Goal: Information Seeking & Learning: Learn about a topic

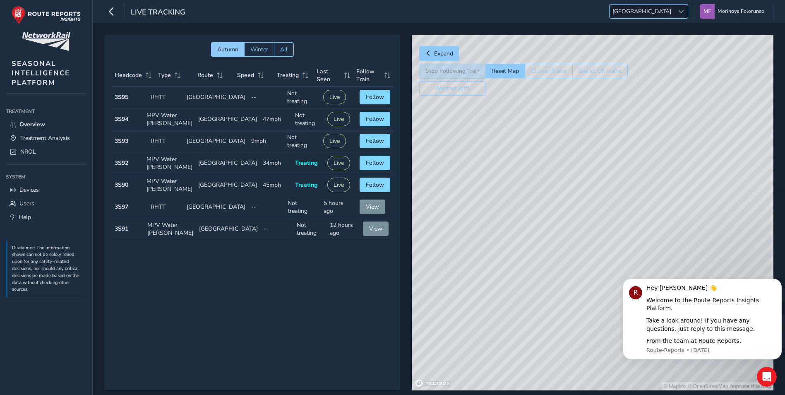
click at [520, 15] on span "[GEOGRAPHIC_DATA]" at bounding box center [641, 12] width 65 height 14
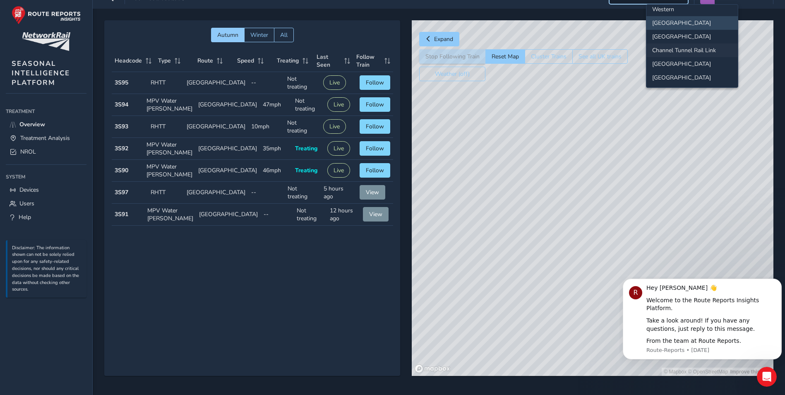
scroll to position [19, 0]
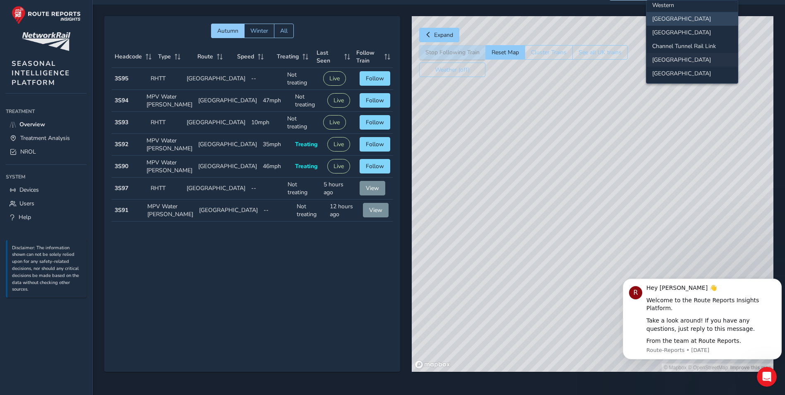
click at [520, 66] on li "[GEOGRAPHIC_DATA]" at bounding box center [691, 60] width 91 height 14
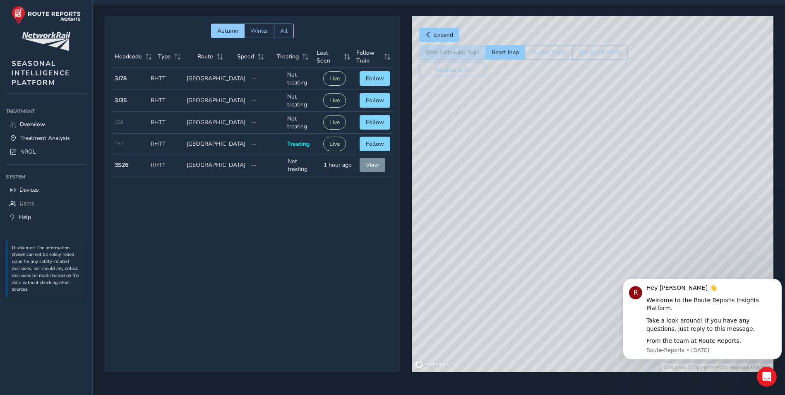
drag, startPoint x: 596, startPoint y: 89, endPoint x: 608, endPoint y: 101, distance: 17.3
click at [520, 132] on div "© Mapbox © OpenStreetMap Improve this map" at bounding box center [593, 193] width 362 height 355
click at [499, 51] on button "Reset Map" at bounding box center [504, 52] width 39 height 14
click at [451, 34] on span "Expand" at bounding box center [443, 35] width 19 height 8
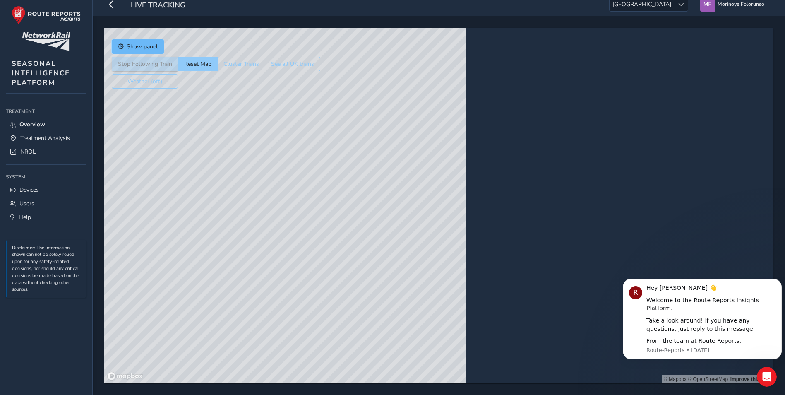
scroll to position [7, 0]
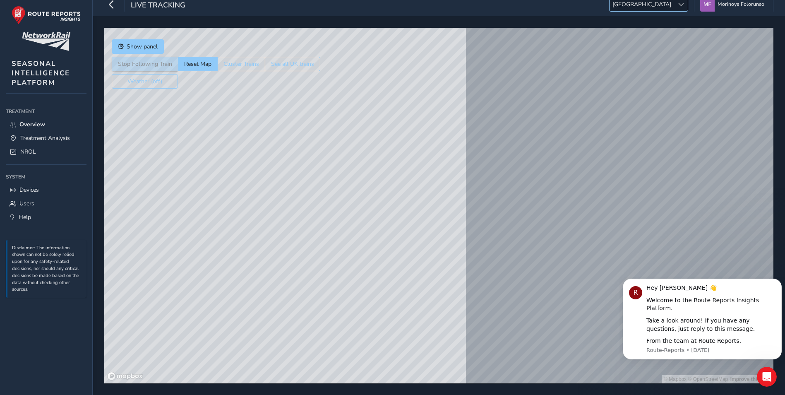
click at [520, 7] on div at bounding box center [681, 5] width 14 height 14
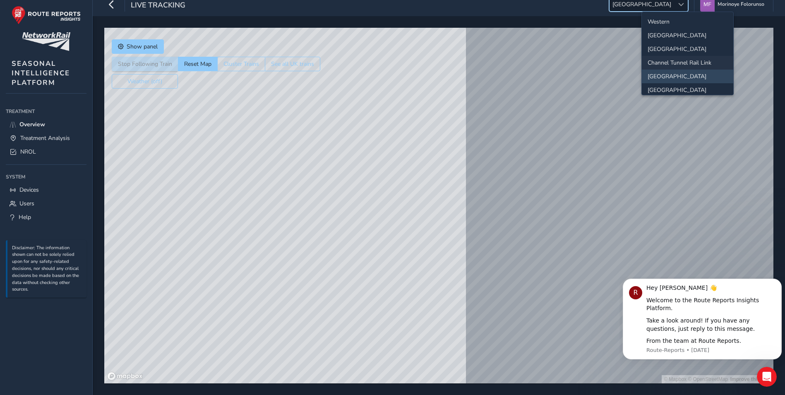
scroll to position [87, 0]
click at [520, 82] on li "[GEOGRAPHIC_DATA]" at bounding box center [687, 85] width 91 height 14
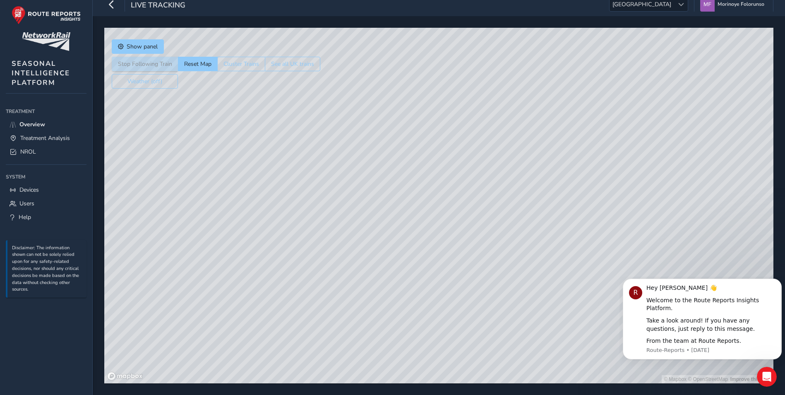
drag, startPoint x: 422, startPoint y: 148, endPoint x: 416, endPoint y: 295, distance: 147.0
click at [416, 278] on div "© Mapbox © OpenStreetMap Improve this map" at bounding box center [438, 205] width 669 height 355
drag, startPoint x: 445, startPoint y: 149, endPoint x: 439, endPoint y: 175, distance: 27.1
click at [439, 175] on div "© Mapbox © OpenStreetMap Improve this map" at bounding box center [438, 205] width 669 height 355
click at [428, 173] on div "© Mapbox © OpenStreetMap Improve this map" at bounding box center [438, 205] width 669 height 355
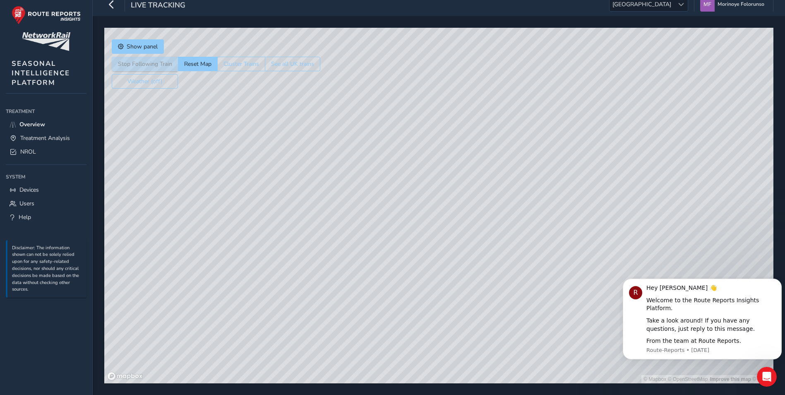
drag, startPoint x: 486, startPoint y: 82, endPoint x: 409, endPoint y: 165, distance: 113.0
click at [409, 165] on div "© Mapbox © OpenStreetMap Improve this map © Maxar" at bounding box center [438, 205] width 669 height 355
drag, startPoint x: 394, startPoint y: 163, endPoint x: 363, endPoint y: 216, distance: 61.0
click at [363, 216] on div "© Mapbox © OpenStreetMap Improve this map © Maxar" at bounding box center [438, 205] width 669 height 355
drag, startPoint x: 587, startPoint y: 120, endPoint x: 396, endPoint y: 235, distance: 222.9
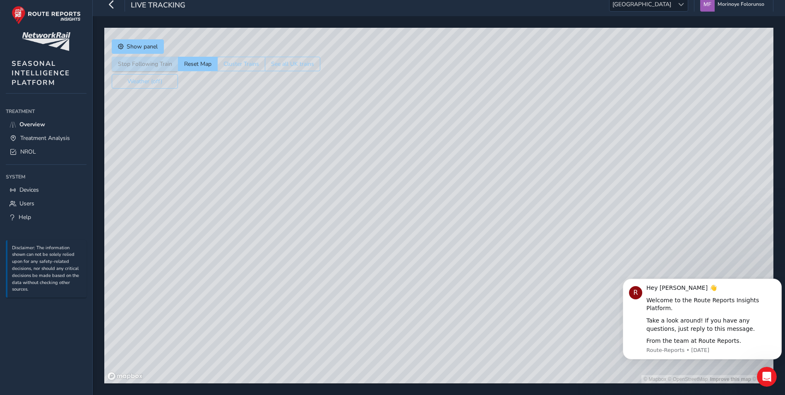
click at [380, 239] on div "© Mapbox © OpenStreetMap Improve this map © Maxar" at bounding box center [438, 205] width 669 height 355
drag, startPoint x: 667, startPoint y: 140, endPoint x: 427, endPoint y: 237, distance: 259.3
click at [427, 237] on div "© Mapbox © OpenStreetMap Improve this map © Maxar" at bounding box center [438, 205] width 669 height 355
drag, startPoint x: 560, startPoint y: 155, endPoint x: 466, endPoint y: 289, distance: 163.7
click at [466, 278] on div "© Mapbox © OpenStreetMap Improve this map © Maxar" at bounding box center [438, 205] width 669 height 355
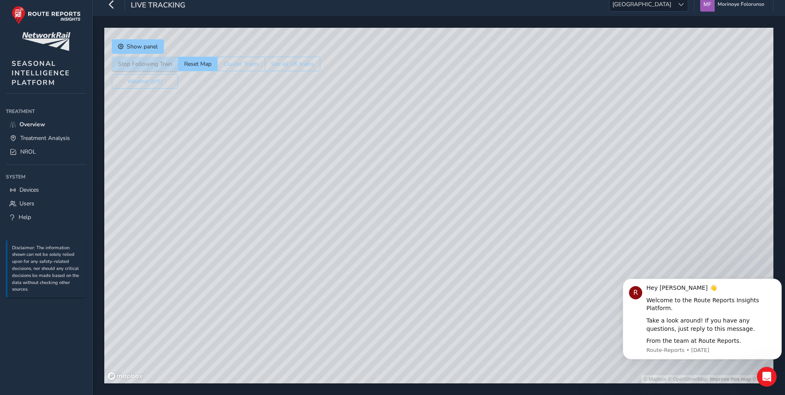
drag, startPoint x: 675, startPoint y: 135, endPoint x: 521, endPoint y: 285, distance: 215.1
click at [520, 278] on div "© Mapbox © OpenStreetMap Improve this map © Maxar" at bounding box center [438, 205] width 669 height 355
drag, startPoint x: 595, startPoint y: 182, endPoint x: 498, endPoint y: 298, distance: 151.8
click at [498, 278] on div "© Mapbox © OpenStreetMap Improve this map © Maxar" at bounding box center [438, 205] width 669 height 355
drag, startPoint x: 577, startPoint y: 195, endPoint x: 377, endPoint y: 335, distance: 244.6
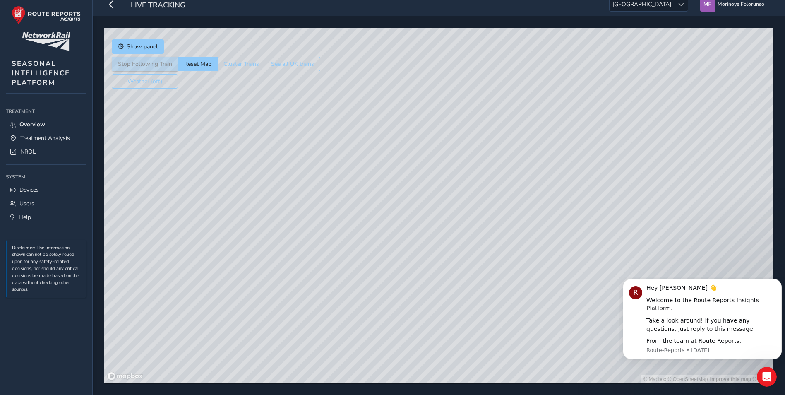
click at [365, 278] on div "© Mapbox © OpenStreetMap Improve this map © Maxar" at bounding box center [438, 205] width 669 height 355
drag, startPoint x: 542, startPoint y: 201, endPoint x: 504, endPoint y: 416, distance: 217.9
click at [504, 278] on html "Live Tracking [GEOGRAPHIC_DATA] [GEOGRAPHIC_DATA] Morinoye Folorunso Colour Sch…" at bounding box center [392, 190] width 785 height 395
drag, startPoint x: 591, startPoint y: 115, endPoint x: 518, endPoint y: 342, distance: 238.5
click at [518, 278] on div "© Mapbox © OpenStreetMap Improve this map © Maxar" at bounding box center [438, 205] width 669 height 355
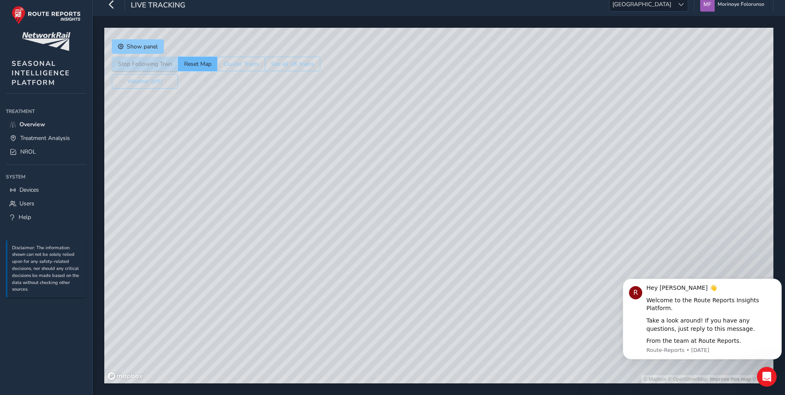
click at [206, 66] on button "Reset Map" at bounding box center [197, 64] width 39 height 14
drag, startPoint x: 552, startPoint y: 141, endPoint x: 153, endPoint y: 103, distance: 400.2
click at [152, 105] on div "© Mapbox © OpenStreetMap Improve this map" at bounding box center [438, 205] width 669 height 355
click at [426, 176] on div "© Mapbox © OpenStreetMap Improve this map" at bounding box center [438, 205] width 669 height 355
click at [187, 62] on button "Reset Map" at bounding box center [197, 64] width 39 height 14
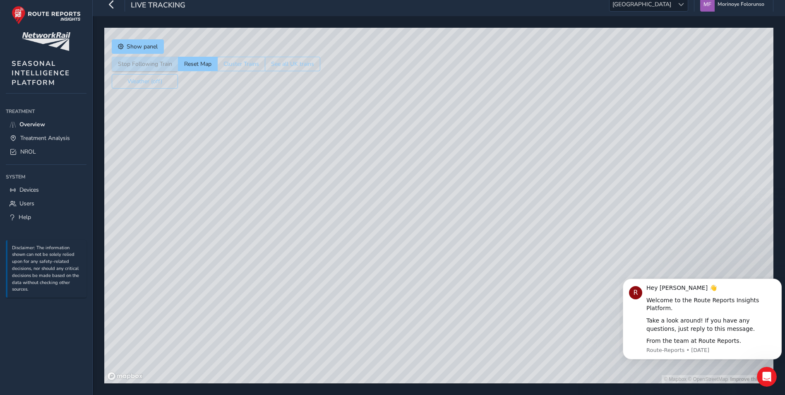
click at [431, 123] on div "© Mapbox © OpenStreetMap Improve this map" at bounding box center [438, 205] width 669 height 355
click at [424, 120] on div "© Mapbox © OpenStreetMap Improve this map" at bounding box center [438, 205] width 669 height 355
drag, startPoint x: 355, startPoint y: 149, endPoint x: 326, endPoint y: 10, distance: 142.2
click at [327, 11] on div "Live Tracking [GEOGRAPHIC_DATA] [GEOGRAPHIC_DATA] [GEOGRAPHIC_DATA] Folorunso C…" at bounding box center [439, 194] width 692 height 402
drag, startPoint x: 387, startPoint y: 191, endPoint x: 326, endPoint y: 36, distance: 167.0
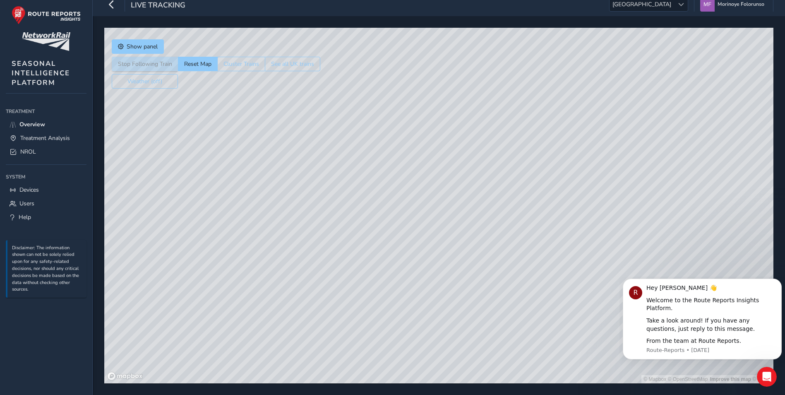
click at [326, 36] on div "© Mapbox © OpenStreetMap Improve this map © Maxar" at bounding box center [438, 205] width 669 height 355
drag, startPoint x: 332, startPoint y: 165, endPoint x: 453, endPoint y: 106, distance: 134.5
click at [453, 106] on div "© Mapbox © OpenStreetMap Improve this map © Maxar" at bounding box center [438, 205] width 669 height 355
drag, startPoint x: 433, startPoint y: 110, endPoint x: 308, endPoint y: -17, distance: 178.8
click at [308, 0] on html "Live Tracking [GEOGRAPHIC_DATA] [GEOGRAPHIC_DATA] Morinoye Folorunso Colour Sch…" at bounding box center [392, 190] width 785 height 395
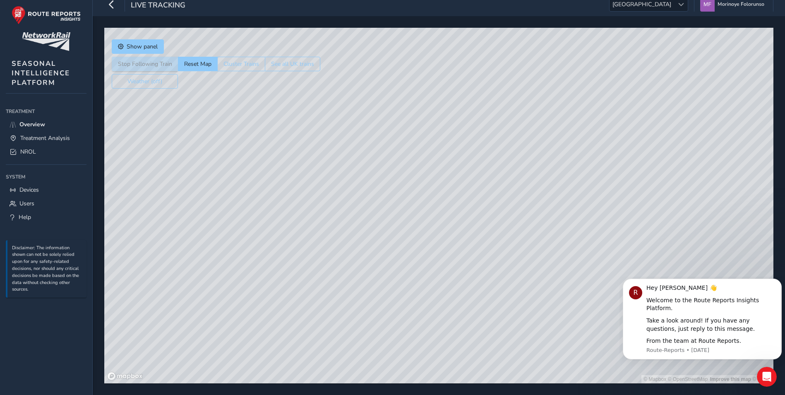
drag, startPoint x: 515, startPoint y: 103, endPoint x: 305, endPoint y: 144, distance: 213.7
click at [241, 154] on div "© Mapbox © OpenStreetMap Improve this map © Maxar" at bounding box center [438, 205] width 669 height 355
drag, startPoint x: 386, startPoint y: 160, endPoint x: 257, endPoint y: 214, distance: 140.5
click at [259, 218] on div "© Mapbox © OpenStreetMap Improve this map © Maxar" at bounding box center [438, 205] width 669 height 355
drag, startPoint x: 334, startPoint y: 106, endPoint x: 185, endPoint y: 140, distance: 152.8
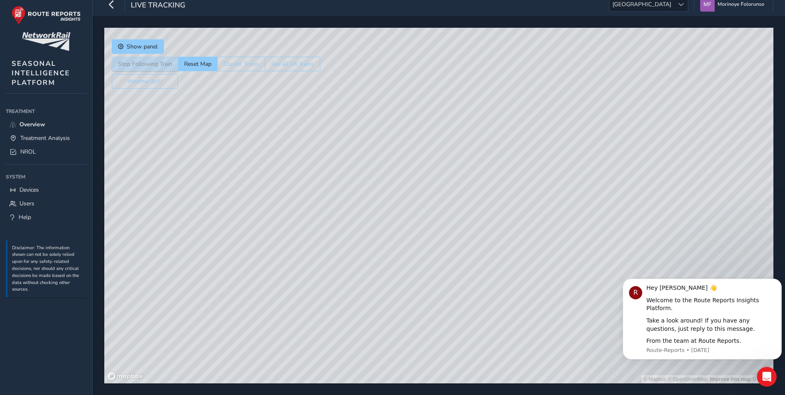
click at [185, 140] on div "© Mapbox © OpenStreetMap Improve this map © Maxar" at bounding box center [438, 205] width 669 height 355
drag, startPoint x: 703, startPoint y: 209, endPoint x: 489, endPoint y: 189, distance: 215.7
click at [355, 139] on div "© Mapbox © OpenStreetMap Improve this map © Maxar" at bounding box center [438, 205] width 669 height 355
drag, startPoint x: 648, startPoint y: 263, endPoint x: 362, endPoint y: 216, distance: 289.8
click at [356, 214] on div "© Mapbox © OpenStreetMap Improve this map © Maxar" at bounding box center [438, 205] width 669 height 355
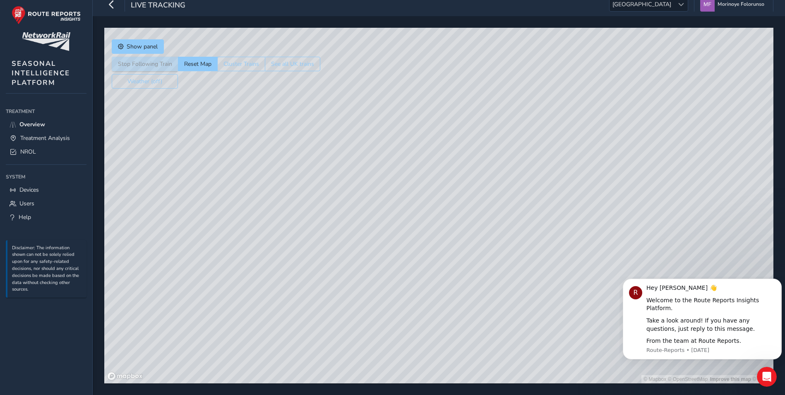
drag, startPoint x: 672, startPoint y: 253, endPoint x: 362, endPoint y: 225, distance: 311.6
click at [361, 225] on div "© Mapbox © OpenStreetMap Improve this map © Maxar" at bounding box center [438, 205] width 669 height 355
drag, startPoint x: 422, startPoint y: 211, endPoint x: 722, endPoint y: 275, distance: 306.3
click at [520, 275] on div "© Mapbox © OpenStreetMap Improve this map © Maxar" at bounding box center [438, 205] width 669 height 355
drag, startPoint x: 269, startPoint y: 193, endPoint x: 616, endPoint y: 283, distance: 358.7
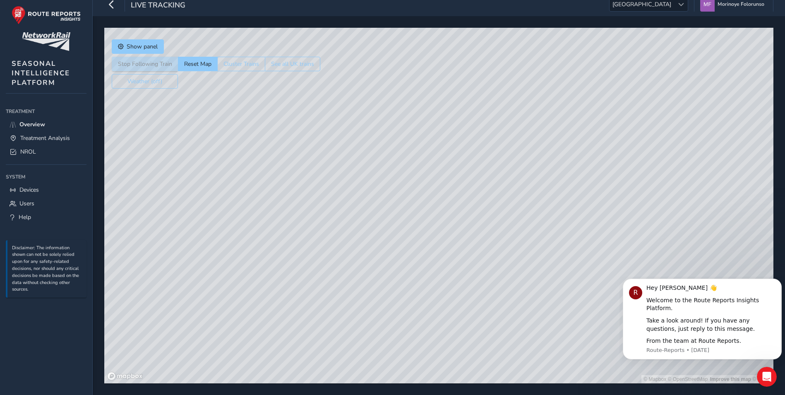
click at [520, 278] on div "© Mapbox © OpenStreetMap Improve this map © Maxar" at bounding box center [438, 205] width 669 height 355
drag, startPoint x: 156, startPoint y: 268, endPoint x: 503, endPoint y: 275, distance: 347.6
click at [503, 275] on div "© Mapbox © OpenStreetMap Improve this map © Maxar" at bounding box center [438, 205] width 669 height 355
drag, startPoint x: 307, startPoint y: 249, endPoint x: 656, endPoint y: 393, distance: 378.1
click at [520, 278] on html "Live Tracking [GEOGRAPHIC_DATA] [GEOGRAPHIC_DATA] Morinoye Folorunso Colour Sch…" at bounding box center [392, 190] width 785 height 395
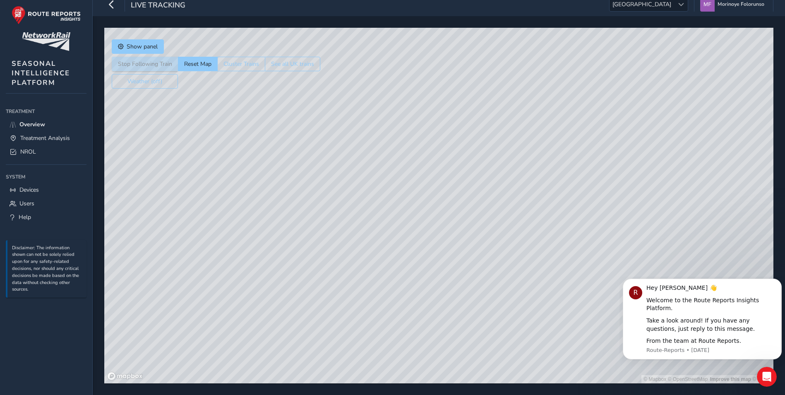
drag, startPoint x: 235, startPoint y: 297, endPoint x: 9, endPoint y: 110, distance: 293.0
click at [520, 278] on html "Live Tracking [GEOGRAPHIC_DATA] [GEOGRAPHIC_DATA] Morinoye Folorunso Colour Sch…" at bounding box center [392, 190] width 785 height 395
drag, startPoint x: 331, startPoint y: 234, endPoint x: 670, endPoint y: 392, distance: 374.1
click at [520, 278] on html "Live Tracking [GEOGRAPHIC_DATA] [GEOGRAPHIC_DATA] Morinoye Folorunso Colour Sch…" at bounding box center [392, 190] width 785 height 395
drag, startPoint x: 382, startPoint y: 233, endPoint x: 688, endPoint y: 416, distance: 356.8
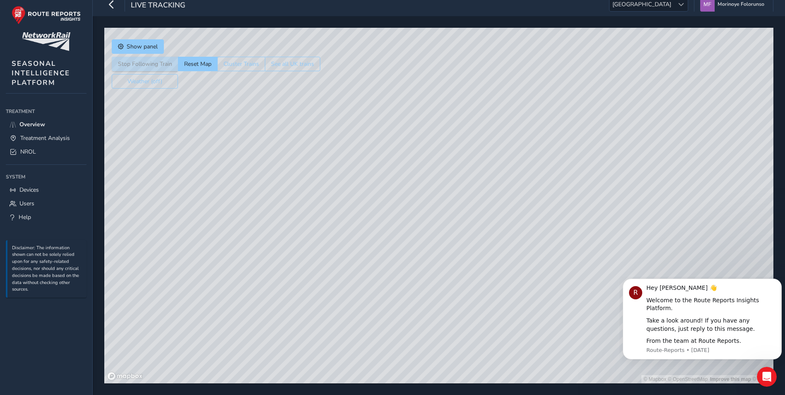
click at [520, 278] on html "Live Tracking [GEOGRAPHIC_DATA] [GEOGRAPHIC_DATA] Morinoye Folorunso Colour Sch…" at bounding box center [392, 190] width 785 height 395
drag, startPoint x: 381, startPoint y: 221, endPoint x: 533, endPoint y: 416, distance: 247.4
click at [520, 278] on html "Live Tracking [GEOGRAPHIC_DATA] [GEOGRAPHIC_DATA] Morinoye Folorunso Colour Sch…" at bounding box center [392, 190] width 785 height 395
drag, startPoint x: 445, startPoint y: 159, endPoint x: 457, endPoint y: 416, distance: 257.2
click at [457, 278] on html "Live Tracking [GEOGRAPHIC_DATA] [GEOGRAPHIC_DATA] Morinoye Folorunso Colour Sch…" at bounding box center [392, 190] width 785 height 395
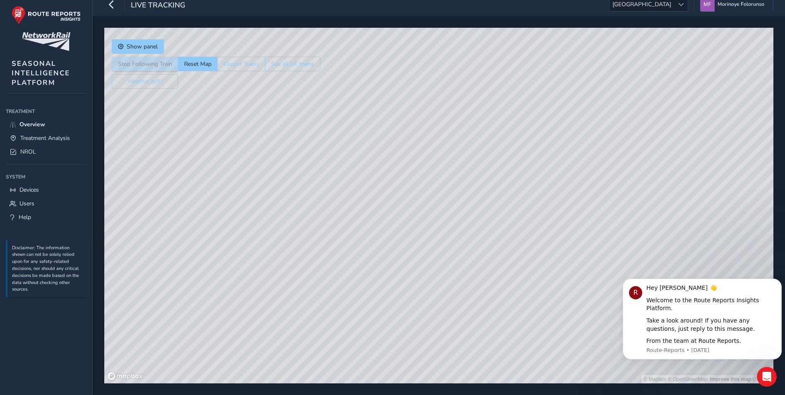
drag, startPoint x: 426, startPoint y: 148, endPoint x: 457, endPoint y: 416, distance: 269.9
click at [457, 278] on html "Live Tracking [GEOGRAPHIC_DATA] [GEOGRAPHIC_DATA] Morinoye Folorunso Colour Sch…" at bounding box center [392, 190] width 785 height 395
drag, startPoint x: 413, startPoint y: 154, endPoint x: 447, endPoint y: 323, distance: 172.7
click at [447, 278] on div "© Mapbox © OpenStreetMap Improve this map © Maxar" at bounding box center [438, 205] width 669 height 355
drag, startPoint x: 357, startPoint y: 217, endPoint x: 384, endPoint y: 385, distance: 170.1
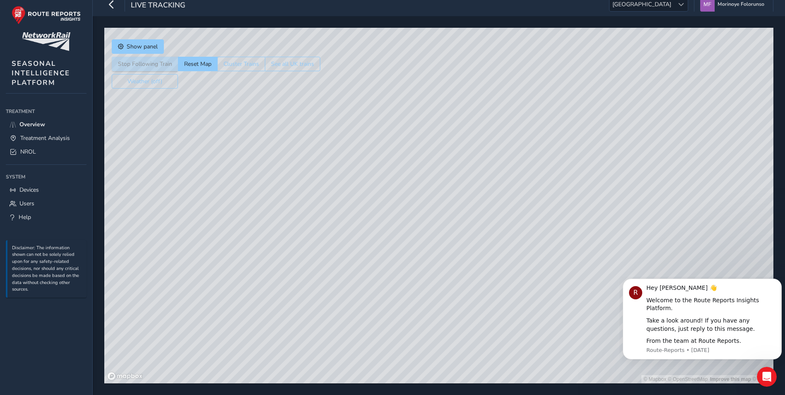
click at [384, 278] on html "Live Tracking [GEOGRAPHIC_DATA] [GEOGRAPHIC_DATA] Morinoye Folorunso Colour Sch…" at bounding box center [392, 190] width 785 height 395
drag, startPoint x: 425, startPoint y: 125, endPoint x: 537, endPoint y: 416, distance: 311.7
click at [520, 278] on html "Live Tracking [GEOGRAPHIC_DATA] [GEOGRAPHIC_DATA] Morinoye Folorunso Colour Sch…" at bounding box center [392, 190] width 785 height 395
drag, startPoint x: 474, startPoint y: 189, endPoint x: 604, endPoint y: 370, distance: 223.0
click at [520, 278] on div "© Mapbox © OpenStreetMap Improve this map © Maxar" at bounding box center [438, 205] width 669 height 355
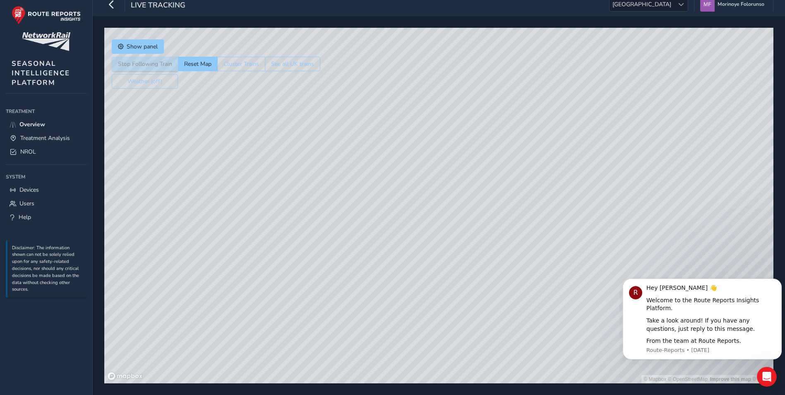
drag, startPoint x: 309, startPoint y: 213, endPoint x: 617, endPoint y: 416, distance: 369.5
click at [520, 278] on html "Live Tracking [GEOGRAPHIC_DATA] [GEOGRAPHIC_DATA] Morinoye Folorunso Colour Sch…" at bounding box center [392, 190] width 785 height 395
drag, startPoint x: 321, startPoint y: 157, endPoint x: 433, endPoint y: 345, distance: 218.8
click at [433, 278] on div "© Mapbox © OpenStreetMap Improve this map © Maxar" at bounding box center [438, 205] width 669 height 355
drag, startPoint x: 287, startPoint y: 173, endPoint x: 362, endPoint y: 365, distance: 206.2
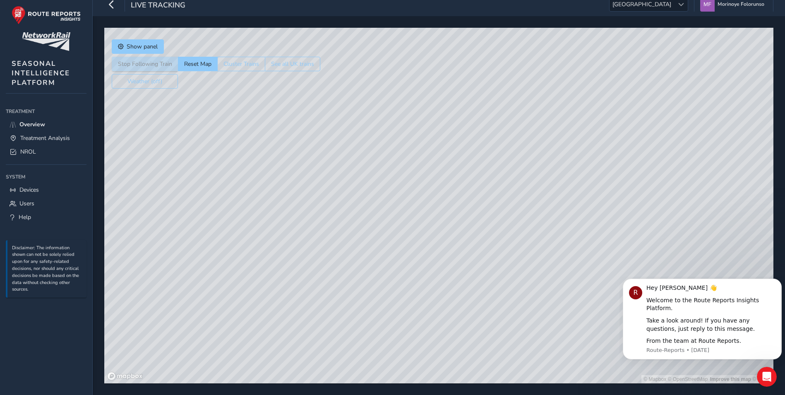
click at [357, 278] on div "Show panel Stop Following Train Reset Map Cluster Trains See all UK trains Weat…" at bounding box center [439, 205] width 692 height 379
drag, startPoint x: 298, startPoint y: 150, endPoint x: 382, endPoint y: 399, distance: 263.2
click at [382, 278] on html "Live Tracking [GEOGRAPHIC_DATA] [GEOGRAPHIC_DATA] Morinoye Folorunso Colour Sch…" at bounding box center [392, 190] width 785 height 395
drag, startPoint x: 303, startPoint y: 184, endPoint x: 372, endPoint y: 394, distance: 221.6
click at [372, 278] on html "Live Tracking [GEOGRAPHIC_DATA] [GEOGRAPHIC_DATA] Morinoye Folorunso Colour Sch…" at bounding box center [392, 190] width 785 height 395
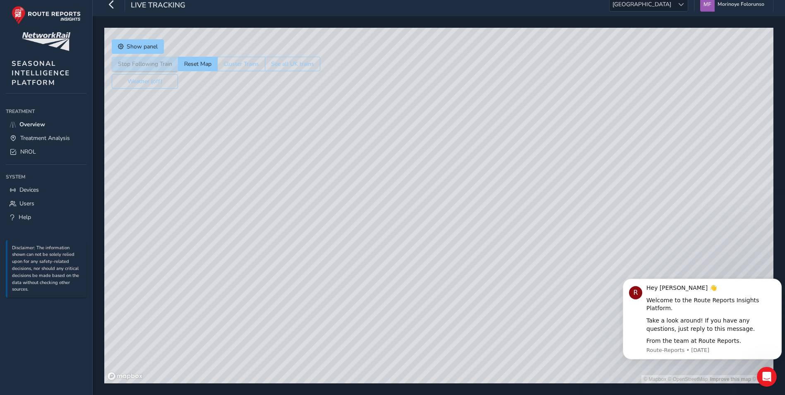
drag, startPoint x: 268, startPoint y: 148, endPoint x: 389, endPoint y: 384, distance: 265.2
click at [389, 278] on div "Show panel Stop Following Train Reset Map Cluster Trains See all UK trains Weat…" at bounding box center [439, 205] width 692 height 379
drag
click at [344, 273] on div "© Mapbox © OpenStreetMap Improve this map © Maxar" at bounding box center [438, 205] width 669 height 355
click at [436, 276] on div "© Mapbox © OpenStreetMap Improve this map © Maxar" at bounding box center [438, 205] width 669 height 355
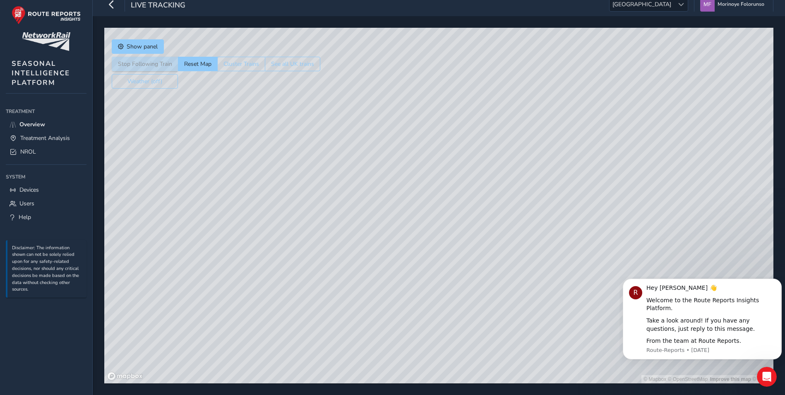
click at [406, 278] on div "© Mapbox © OpenStreetMap Improve this map © Maxar" at bounding box center [438, 205] width 669 height 355
click at [514, 278] on div "© Mapbox © OpenStreetMap Improve this map © Maxar" at bounding box center [438, 205] width 669 height 355
click at [495, 228] on div "© Mapbox © OpenStreetMap Improve this map © Maxar" at bounding box center [438, 205] width 669 height 355
click at [493, 237] on div "© Mapbox © OpenStreetMap Improve this map © Maxar" at bounding box center [438, 205] width 669 height 355
click at [391, 209] on div "© Mapbox © OpenStreetMap Improve this map © Maxar" at bounding box center [438, 205] width 669 height 355
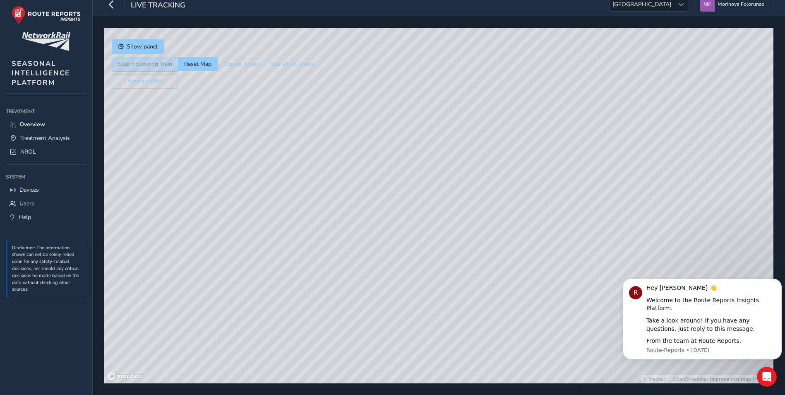
click at [520, 208] on div "© Mapbox © OpenStreetMap Improve this map © Maxar" at bounding box center [438, 205] width 669 height 355
click at [520, 269] on div "© Mapbox © OpenStreetMap Improve this map © Maxar" at bounding box center [438, 205] width 669 height 355
click at [520, 250] on div "© Mapbox © OpenStreetMap Improve this map © Maxar" at bounding box center [438, 205] width 669 height 355
click at [520, 232] on html "Live Tracking [GEOGRAPHIC_DATA] [GEOGRAPHIC_DATA] Morinoye Folorunso Colour Sch…" at bounding box center [392, 190] width 785 height 395
click at [520, 249] on div "© Mapbox © OpenStreetMap Improve this map © Maxar" at bounding box center [438, 205] width 669 height 355
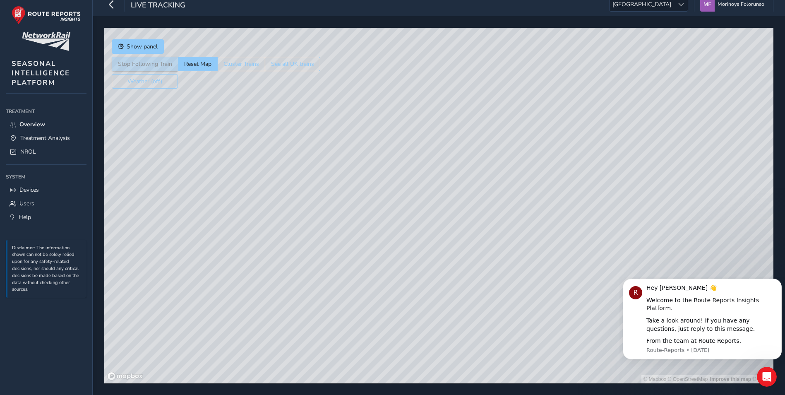
click at [520, 260] on div "© Mapbox © OpenStreetMap Improve this map © Maxar" at bounding box center [438, 205] width 669 height 355
click at [520, 203] on html "Live Tracking [GEOGRAPHIC_DATA] [GEOGRAPHIC_DATA] Morinoye Folorunso Colour Sch…" at bounding box center [392, 190] width 785 height 395
click at [520, 199] on div "© Mapbox © OpenStreetMap Improve this map © Maxar" at bounding box center [438, 205] width 669 height 355
click at [520, 209] on div "© Mapbox © OpenStreetMap Improve this map © Maxar" at bounding box center [438, 205] width 669 height 355
click at [512, 187] on div "© Mapbox © OpenStreetMap Improve this map © Maxar" at bounding box center [438, 205] width 669 height 355
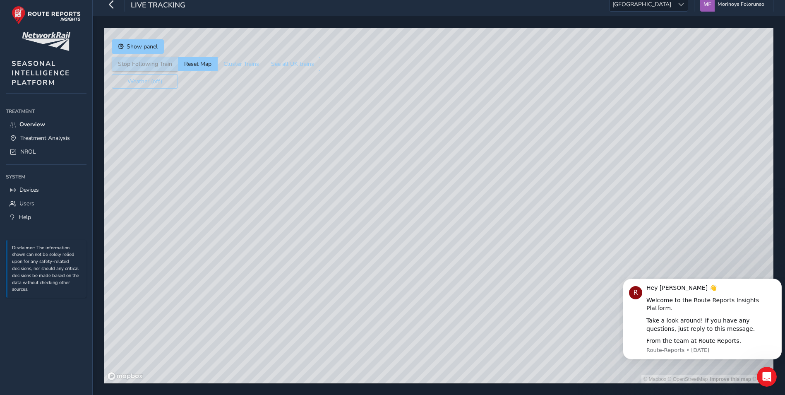
click at [515, 183] on div "© Mapbox © OpenStreetMap Improve this map © Maxar" at bounding box center [438, 205] width 669 height 355
click at [499, 212] on div "© Mapbox © OpenStreetMap Improve this map © Maxar" at bounding box center [438, 205] width 669 height 355
click at [501, 222] on div "© Mapbox © OpenStreetMap Improve this map © Maxar" at bounding box center [438, 205] width 669 height 355
drag, startPoint x: 233, startPoint y: 257, endPoint x: 466, endPoint y: 216, distance: 237.0
click at [466, 216] on div "© Mapbox © OpenStreetMap Improve this map © Maxar" at bounding box center [438, 205] width 669 height 355
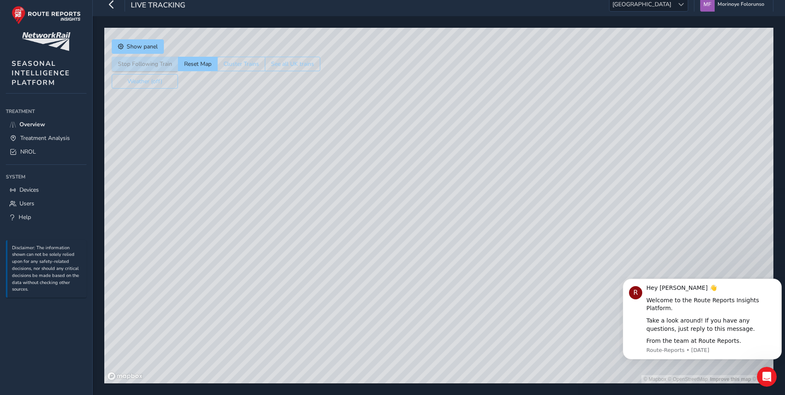
drag, startPoint x: 253, startPoint y: 253, endPoint x: 502, endPoint y: 201, distance: 254.3
click at [502, 201] on div "© Mapbox © OpenStreetMap Improve this map © Maxar" at bounding box center [438, 205] width 669 height 355
drag, startPoint x: 144, startPoint y: 232, endPoint x: 611, endPoint y: 62, distance: 497.5
click at [520, 62] on div "© Mapbox © OpenStreetMap Improve this map © Maxar" at bounding box center [438, 205] width 669 height 355
drag, startPoint x: 398, startPoint y: 127, endPoint x: 611, endPoint y: 112, distance: 213.2
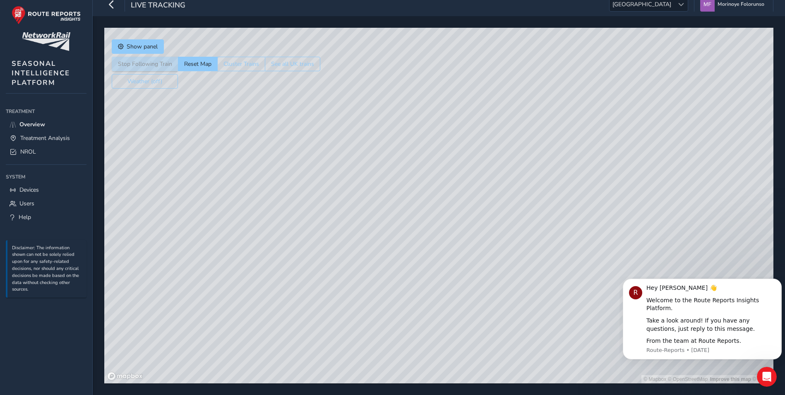
click at [520, 112] on div "© Mapbox © OpenStreetMap Improve this map © Maxar" at bounding box center [438, 205] width 669 height 355
drag, startPoint x: 322, startPoint y: 144, endPoint x: 597, endPoint y: 193, distance: 279.8
click at [520, 193] on div "© Mapbox © OpenStreetMap Improve this map © Maxar" at bounding box center [438, 205] width 669 height 355
drag, startPoint x: 250, startPoint y: 200, endPoint x: 518, endPoint y: 163, distance: 270.6
click at [518, 163] on div "© Mapbox © OpenStreetMap Improve this map © Maxar" at bounding box center [438, 205] width 669 height 355
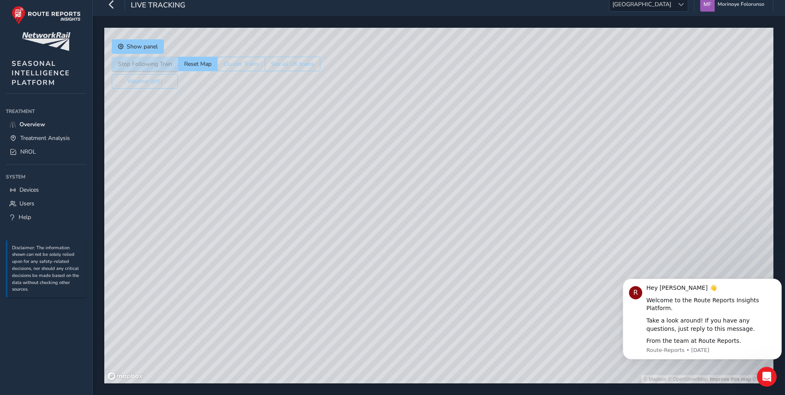
drag, startPoint x: 356, startPoint y: 256, endPoint x: 628, endPoint y: 176, distance: 283.4
click at [520, 176] on div "© Mapbox © OpenStreetMap Improve this map © Maxar" at bounding box center [438, 205] width 669 height 355
drag, startPoint x: 218, startPoint y: 257, endPoint x: 396, endPoint y: 183, distance: 191.8
click at [396, 183] on div "© Mapbox © OpenStreetMap Improve this map © Maxar" at bounding box center [438, 205] width 669 height 355
drag, startPoint x: 235, startPoint y: 222, endPoint x: 489, endPoint y: 202, distance: 254.0
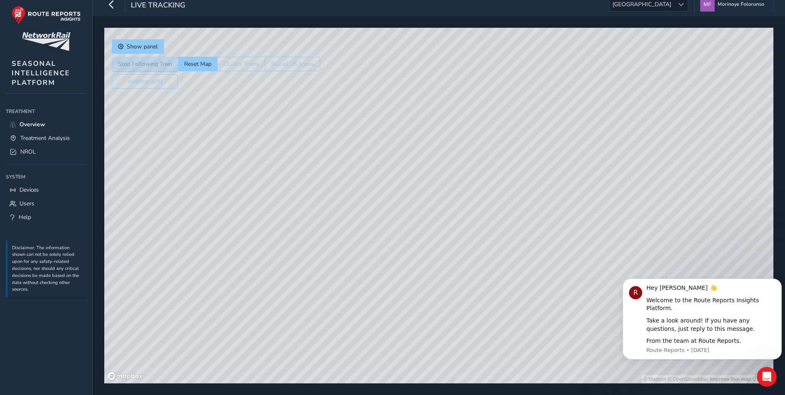
click at [489, 202] on div "© Mapbox © OpenStreetMap Improve this map © Maxar" at bounding box center [438, 205] width 669 height 355
drag, startPoint x: 241, startPoint y: 251, endPoint x: 492, endPoint y: 261, distance: 250.9
click at [492, 261] on div "© Mapbox © OpenStreetMap Improve this map © Maxar" at bounding box center [438, 205] width 669 height 355
drag, startPoint x: 250, startPoint y: 264, endPoint x: 526, endPoint y: 96, distance: 322.6
click at [520, 96] on div "© Mapbox © OpenStreetMap Improve this map © Maxar" at bounding box center [438, 205] width 669 height 355
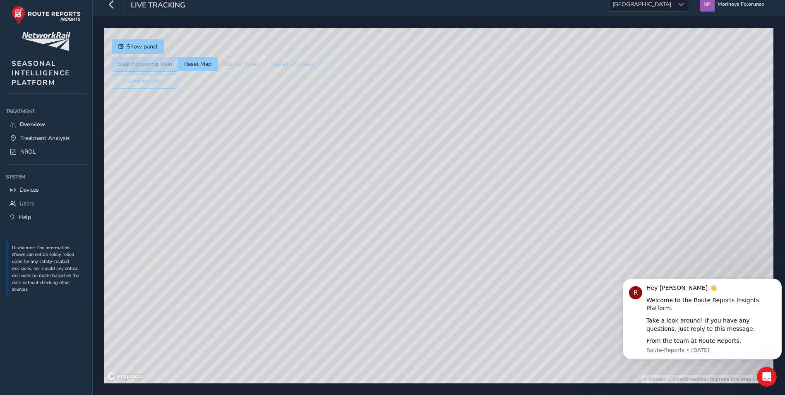
drag, startPoint x: 412, startPoint y: 148, endPoint x: 647, endPoint y: 208, distance: 242.1
click at [520, 208] on div "© Mapbox © OpenStreetMap Improve this map © Maxar" at bounding box center [438, 205] width 669 height 355
drag, startPoint x: 379, startPoint y: 206, endPoint x: 637, endPoint y: 145, distance: 264.8
click at [520, 145] on div "© Mapbox © OpenStreetMap Improve this map © Maxar" at bounding box center [438, 205] width 669 height 355
drag, startPoint x: 395, startPoint y: 201, endPoint x: 547, endPoint y: 162, distance: 156.5
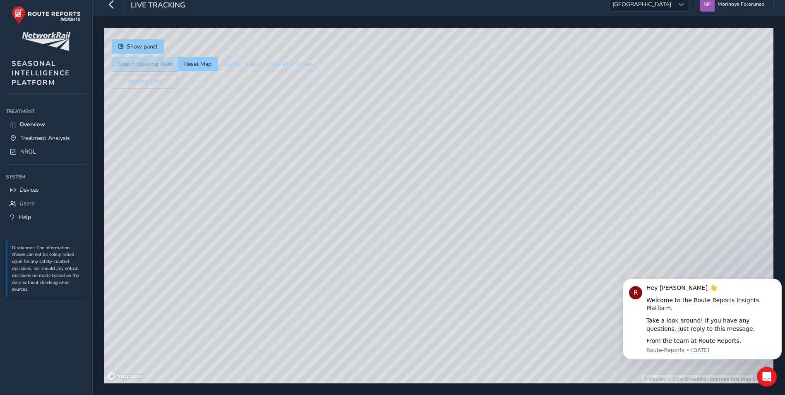
click at [520, 162] on div "© Mapbox © OpenStreetMap Improve this map © Maxar" at bounding box center [438, 205] width 669 height 355
drag, startPoint x: 425, startPoint y: 189, endPoint x: 553, endPoint y: 141, distance: 136.3
click at [520, 141] on div "© Mapbox © OpenStreetMap Improve this map © Maxar" at bounding box center [438, 205] width 669 height 355
drag, startPoint x: 368, startPoint y: 161, endPoint x: 470, endPoint y: 313, distance: 183.1
click at [470, 278] on div "© Mapbox © OpenStreetMap Improve this map © Maxar" at bounding box center [438, 205] width 669 height 355
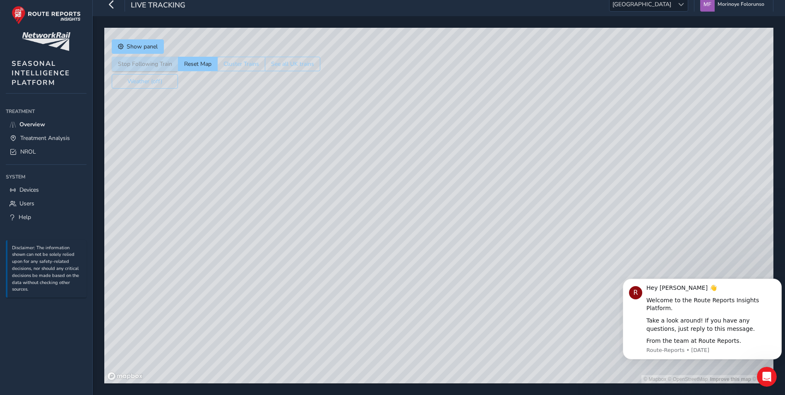
drag, startPoint x: 429, startPoint y: 139, endPoint x: 507, endPoint y: 254, distance: 138.6
click at [507, 254] on div "© Mapbox © OpenStreetMap Improve this map © Maxar" at bounding box center [438, 205] width 669 height 355
